Goal: Information Seeking & Learning: Learn about a topic

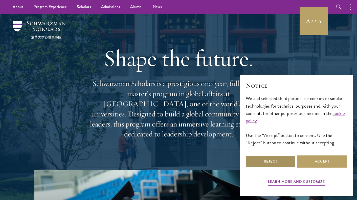
click at [267, 161] on button "Reject" at bounding box center [271, 161] width 50 height 12
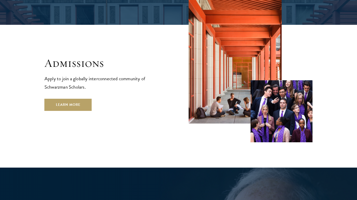
scroll to position [832, 0]
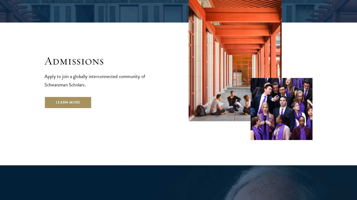
click at [75, 96] on link "Learn More" at bounding box center [67, 102] width 47 height 12
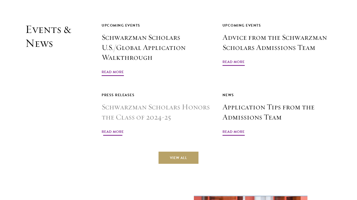
scroll to position [1201, 0]
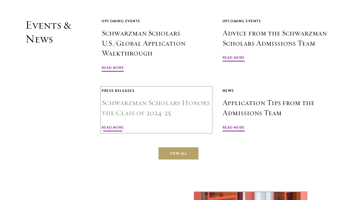
click at [115, 124] on span "Read More" at bounding box center [113, 128] width 22 height 8
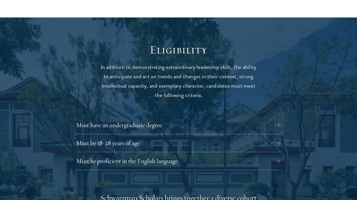
scroll to position [631, 0]
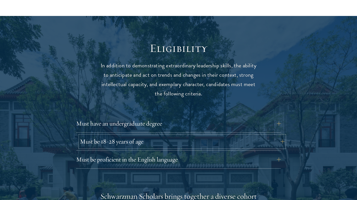
click at [136, 135] on button "Must be 18-28 years of age" at bounding box center [182, 141] width 205 height 12
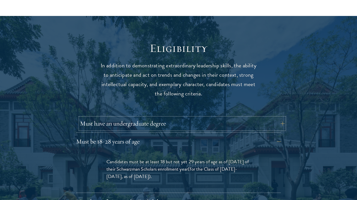
click at [145, 117] on button "Must have an undergraduate degree" at bounding box center [182, 123] width 205 height 12
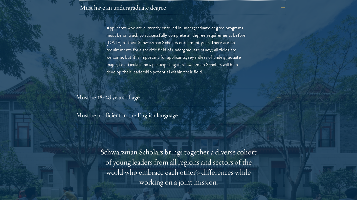
scroll to position [748, 0]
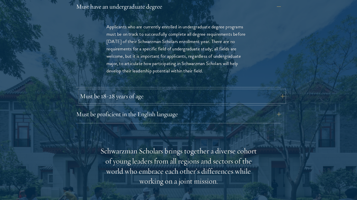
click at [143, 90] on button "Must be 18-28 years of age" at bounding box center [182, 96] width 205 height 12
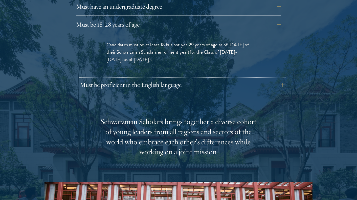
click at [147, 79] on button "Must be proficient in the English language" at bounding box center [182, 85] width 205 height 12
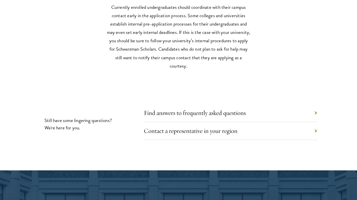
scroll to position [2510, 0]
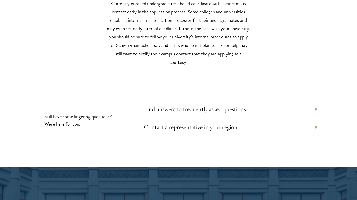
click at [169, 120] on div "Contact a representative in your region" at bounding box center [231, 127] width 174 height 18
click at [172, 124] on link "Contact a representative in your region" at bounding box center [195, 127] width 94 height 8
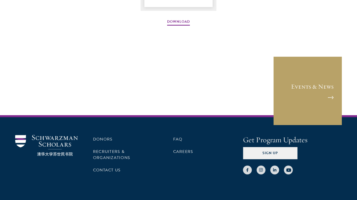
scroll to position [811, 0]
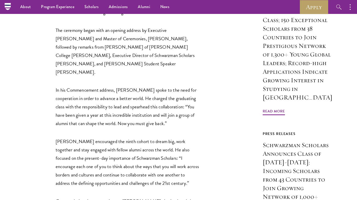
scroll to position [293, 0]
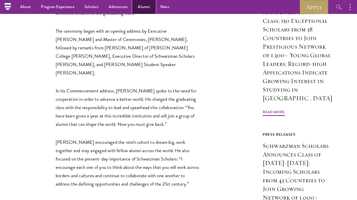
click at [143, 6] on link "Alumni" at bounding box center [144, 7] width 22 height 14
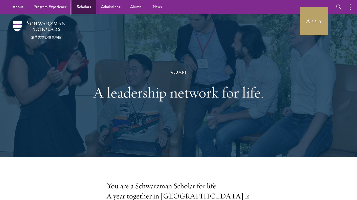
click at [88, 7] on link "Scholars" at bounding box center [84, 7] width 24 height 14
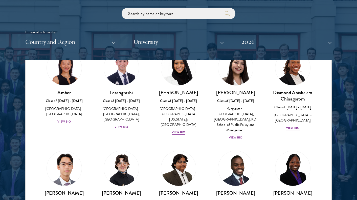
scroll to position [30, 0]
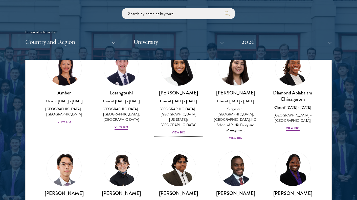
click at [176, 130] on div "View Bio" at bounding box center [179, 132] width 14 height 5
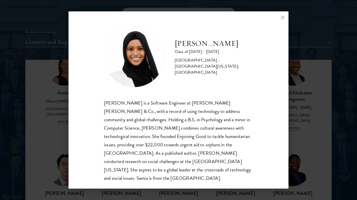
click at [282, 17] on button at bounding box center [282, 17] width 4 height 4
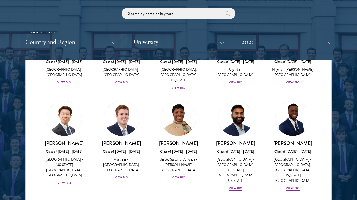
scroll to position [170, 0]
click at [238, 185] on div "View Bio" at bounding box center [236, 187] width 14 height 5
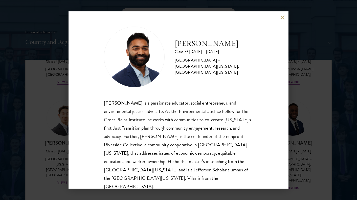
scroll to position [9, 0]
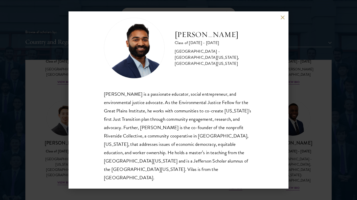
click at [284, 19] on div "Vilas Annavarapu Class of 2025 - 2026 United States of America - University of …" at bounding box center [178, 99] width 220 height 177
click at [282, 18] on button at bounding box center [282, 17] width 4 height 4
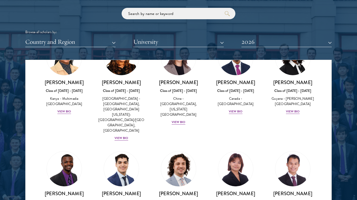
scroll to position [824, 0]
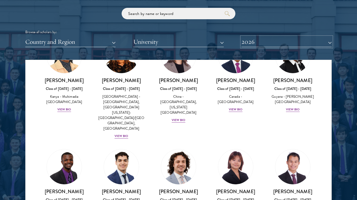
click at [246, 43] on button "2026" at bounding box center [286, 42] width 90 height 10
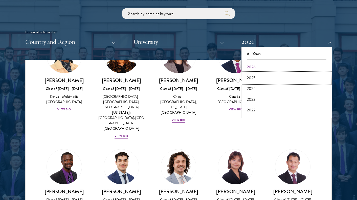
click at [251, 77] on button "2025" at bounding box center [286, 78] width 87 height 11
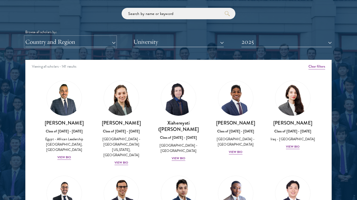
click at [107, 42] on button "Country and Region" at bounding box center [70, 42] width 90 height 10
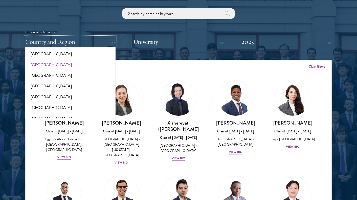
scroll to position [35, 0]
click at [43, 86] on button "[GEOGRAPHIC_DATA]" at bounding box center [70, 85] width 87 height 11
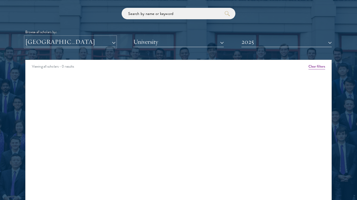
click at [87, 43] on button "[GEOGRAPHIC_DATA]" at bounding box center [70, 42] width 90 height 10
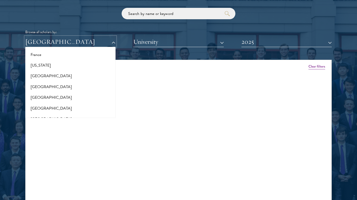
scroll to position [291, 0]
click at [47, 75] on button "[GEOGRAPHIC_DATA]" at bounding box center [70, 75] width 87 height 11
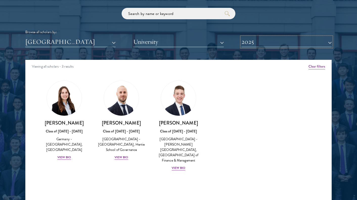
click at [287, 43] on button "2025" at bounding box center [286, 42] width 90 height 10
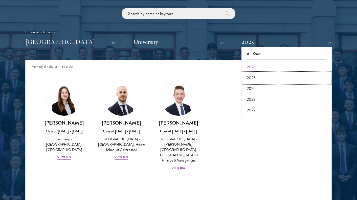
click at [258, 76] on button "2025" at bounding box center [286, 78] width 87 height 11
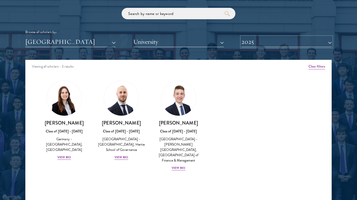
click at [265, 44] on button "2025" at bounding box center [286, 42] width 90 height 10
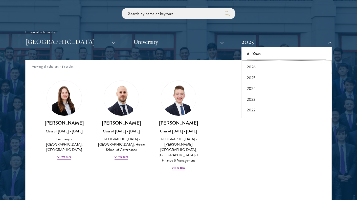
click at [261, 68] on button "2026" at bounding box center [286, 67] width 87 height 11
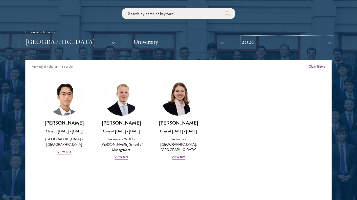
click at [270, 42] on button "2026" at bounding box center [286, 42] width 90 height 10
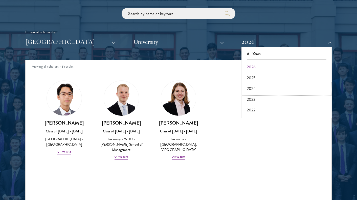
click at [257, 89] on button "2024" at bounding box center [286, 88] width 87 height 11
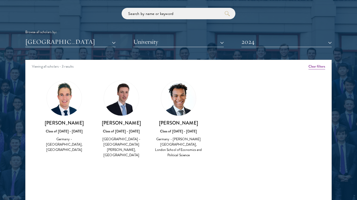
click at [313, 70] on div "Viewing all scholars - 3 results" at bounding box center [179, 67] width 306 height 14
click at [314, 65] on button "Clear filters" at bounding box center [316, 67] width 17 height 6
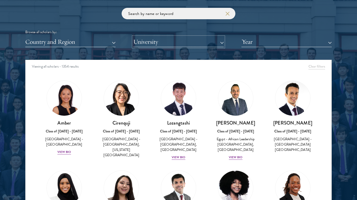
click at [163, 41] on button "University" at bounding box center [178, 42] width 90 height 10
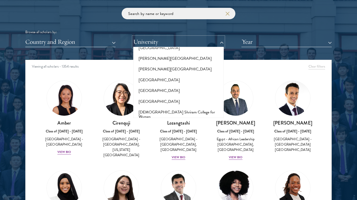
scroll to position [1674, 0]
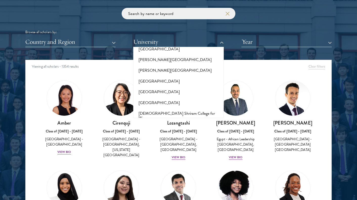
click at [169, 171] on button "London School of Economics and Political Science" at bounding box center [178, 176] width 87 height 11
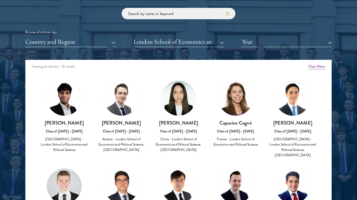
click at [229, 14] on icon "button" at bounding box center [227, 14] width 4 height 4
click at [227, 14] on use "submit" at bounding box center [227, 13] width 5 height 5
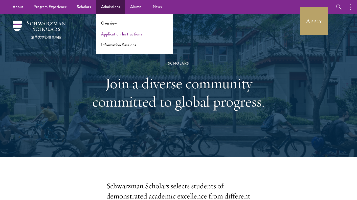
click at [118, 35] on link "Application Instructions" at bounding box center [121, 34] width 41 height 6
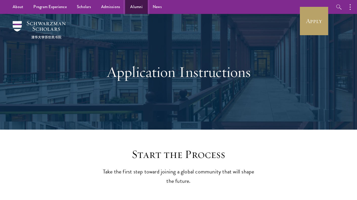
click at [137, 7] on link "Alumni" at bounding box center [136, 7] width 22 height 14
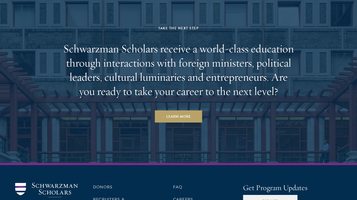
scroll to position [2195, 0]
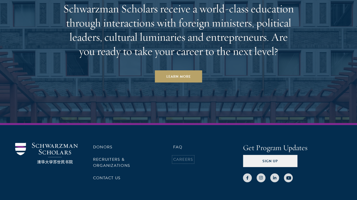
click at [179, 156] on link "Careers" at bounding box center [183, 159] width 20 height 6
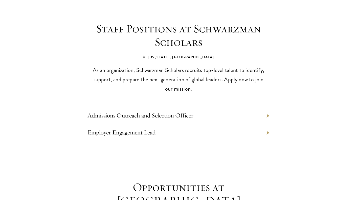
scroll to position [207, 0]
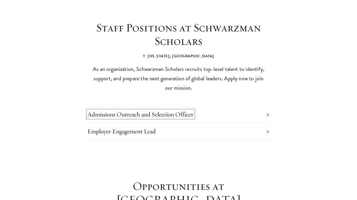
click at [178, 110] on link "Admissions Outreach and Selection Officer" at bounding box center [140, 114] width 106 height 8
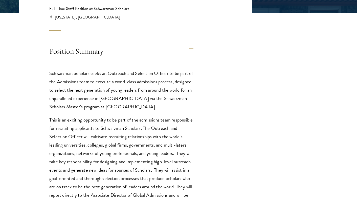
scroll to position [150, 0]
